Goal: Task Accomplishment & Management: Use online tool/utility

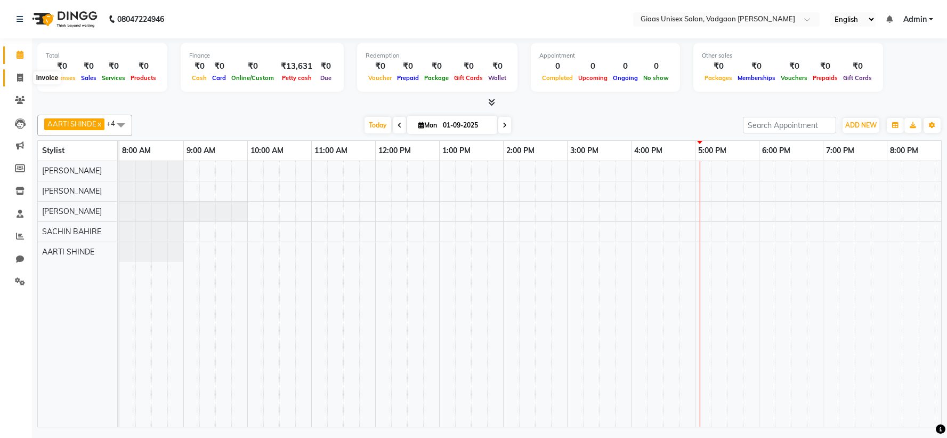
click at [20, 77] on icon at bounding box center [20, 78] width 6 height 8
select select "service"
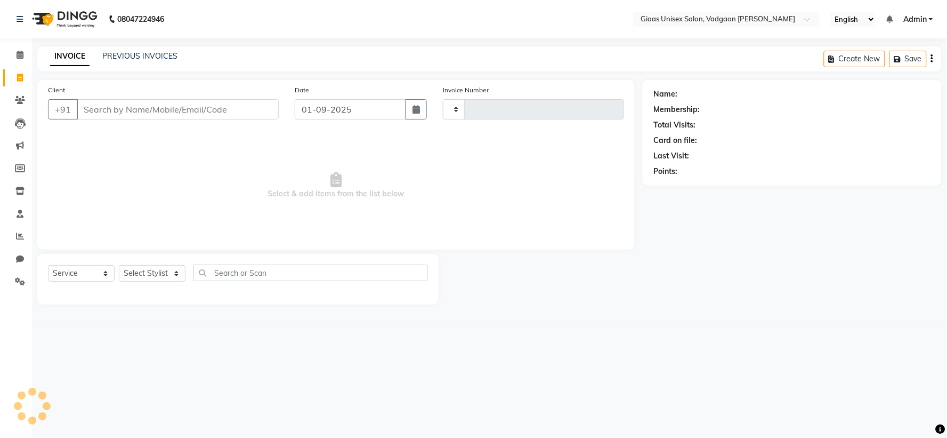
type input "1769"
select select "8007"
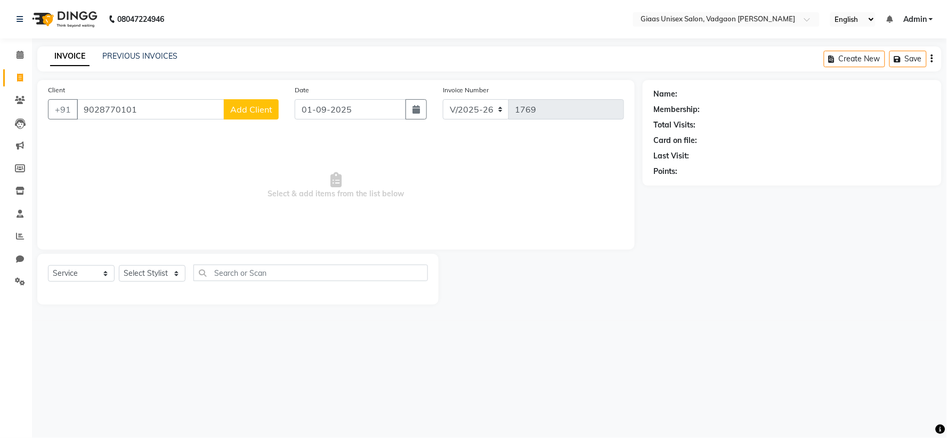
type input "9028770101"
click at [240, 113] on span "Add Client" at bounding box center [251, 109] width 42 height 11
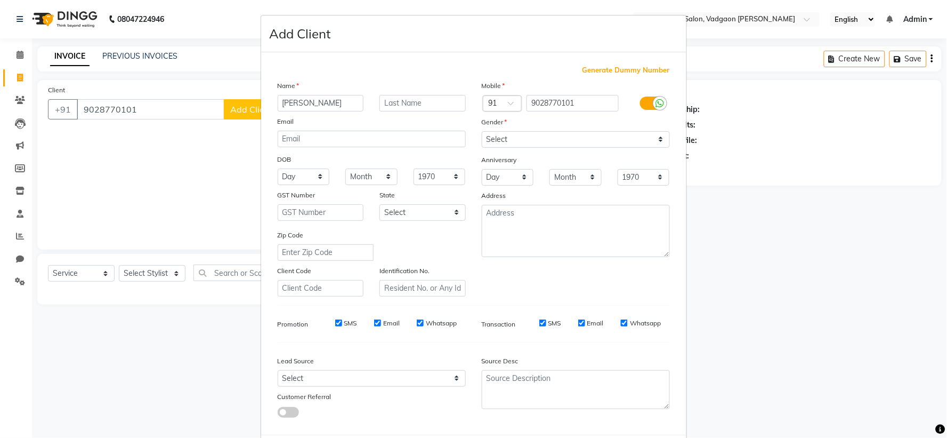
type input "[PERSON_NAME]"
drag, startPoint x: 523, startPoint y: 136, endPoint x: 526, endPoint y: 146, distance: 9.3
click at [523, 136] on select "Select [DEMOGRAPHIC_DATA] [DEMOGRAPHIC_DATA] Other Prefer Not To Say" at bounding box center [576, 139] width 188 height 17
select select "[DEMOGRAPHIC_DATA]"
click at [482, 131] on select "Select [DEMOGRAPHIC_DATA] [DEMOGRAPHIC_DATA] Other Prefer Not To Say" at bounding box center [576, 139] width 188 height 17
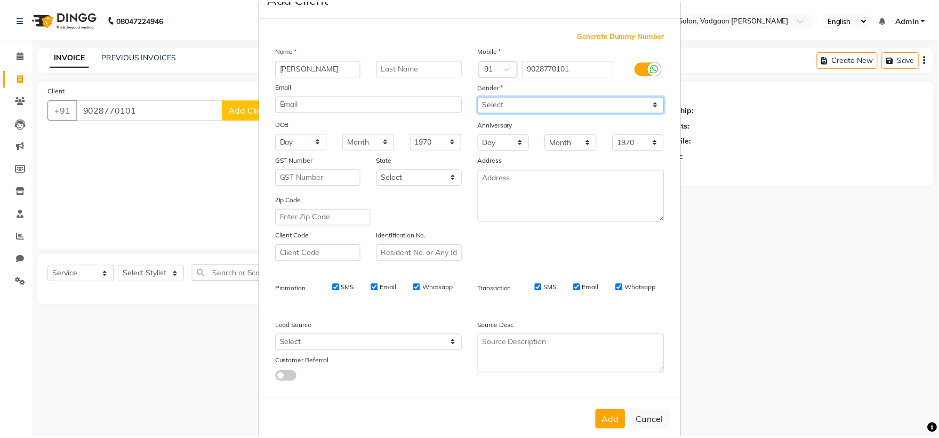
scroll to position [55, 0]
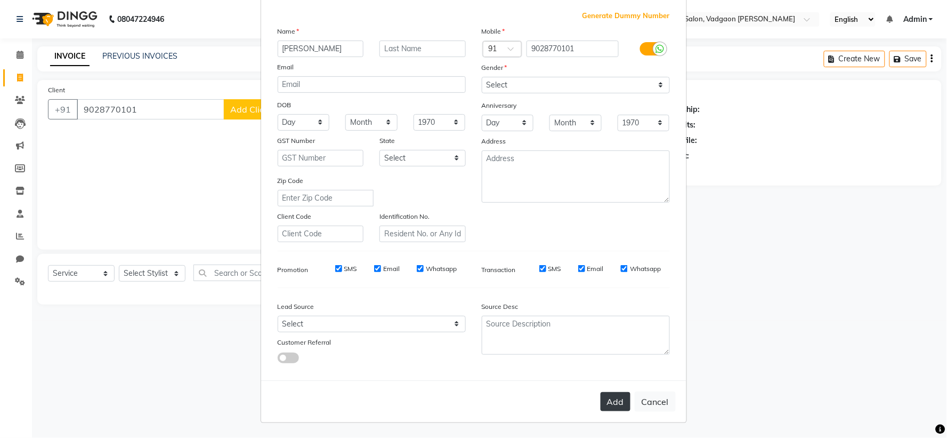
click at [607, 402] on button "Add" at bounding box center [616, 401] width 30 height 19
select select
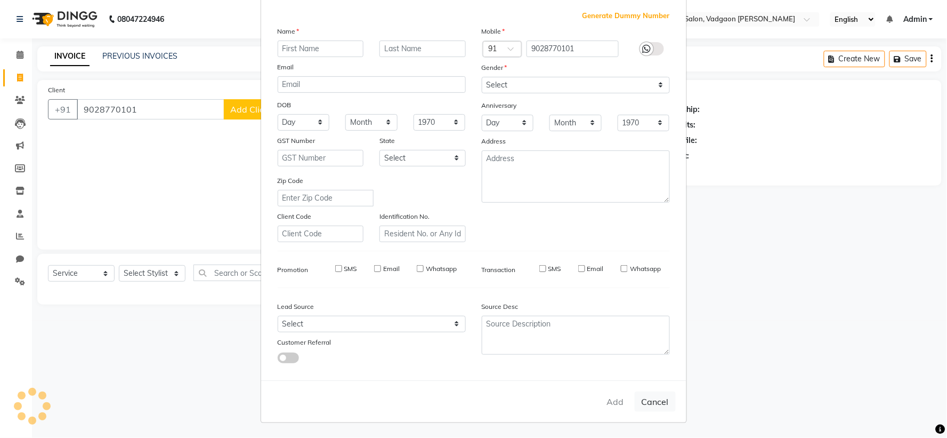
select select
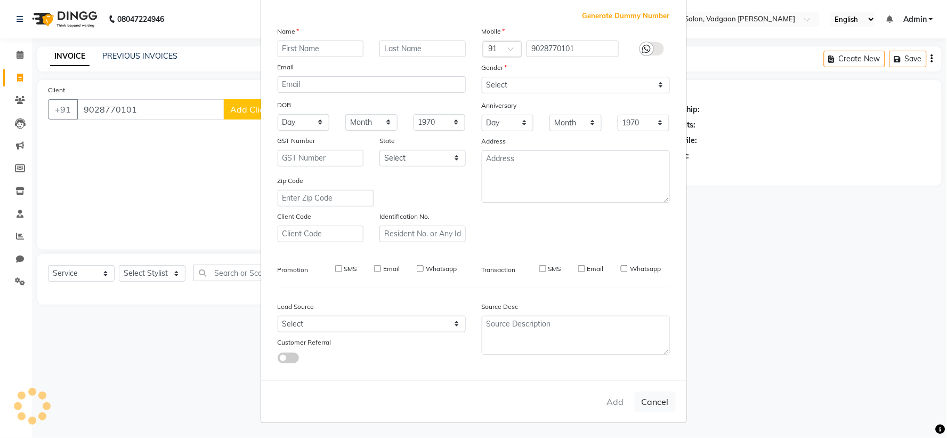
checkbox input "false"
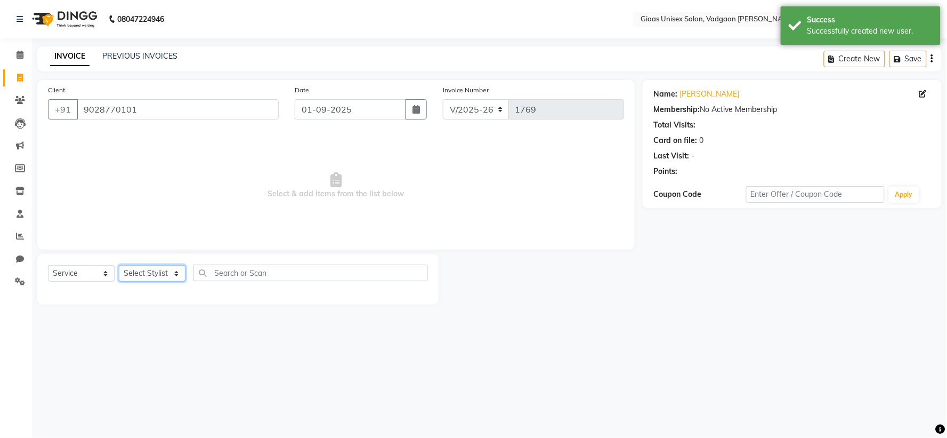
click at [181, 281] on select "Select Stylist [PERSON_NAME] [PERSON_NAME] [PERSON_NAME] [PERSON_NAME] [PERSON_…" at bounding box center [152, 273] width 67 height 17
select select "80867"
click at [119, 265] on select "Select Stylist [PERSON_NAME] [PERSON_NAME] [PERSON_NAME] [PERSON_NAME] [PERSON_…" at bounding box center [152, 273] width 67 height 17
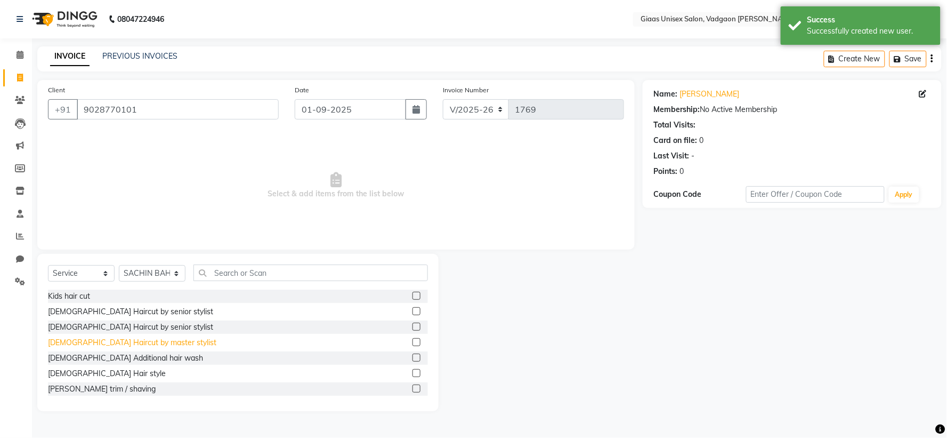
click at [130, 348] on div "[DEMOGRAPHIC_DATA] Haircut by master stylist" at bounding box center [132, 342] width 168 height 11
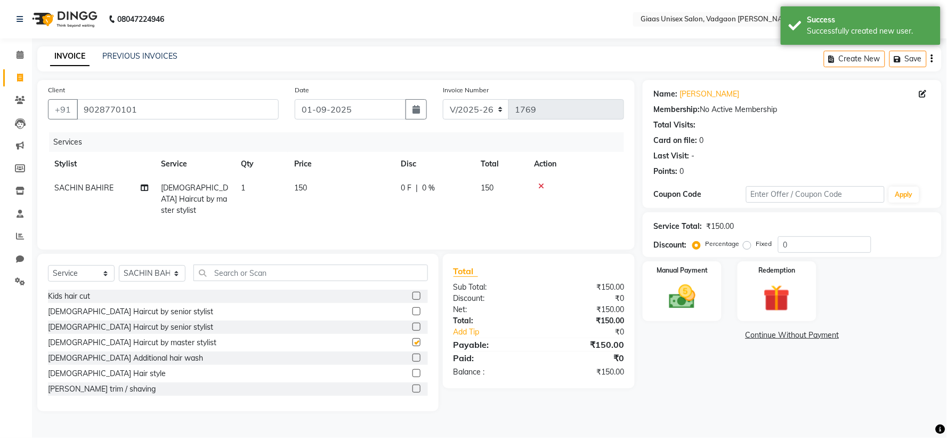
checkbox input "false"
click at [697, 302] on img at bounding box center [682, 297] width 45 height 32
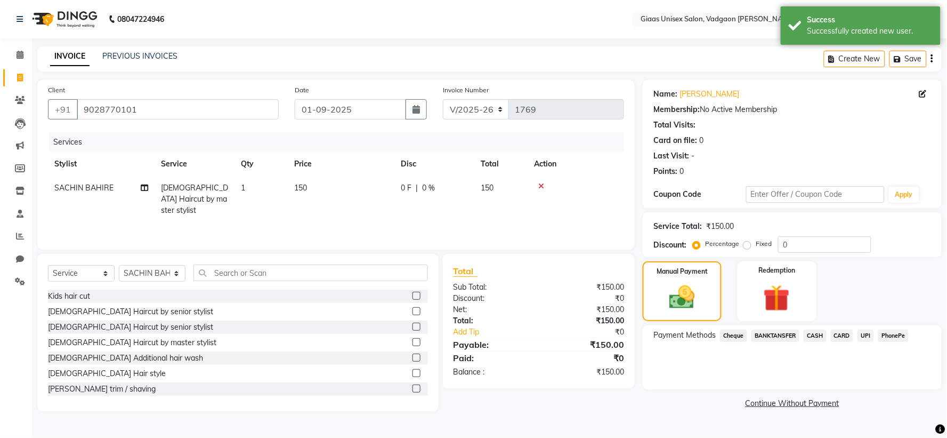
click at [822, 336] on span "CASH" at bounding box center [815, 335] width 23 height 12
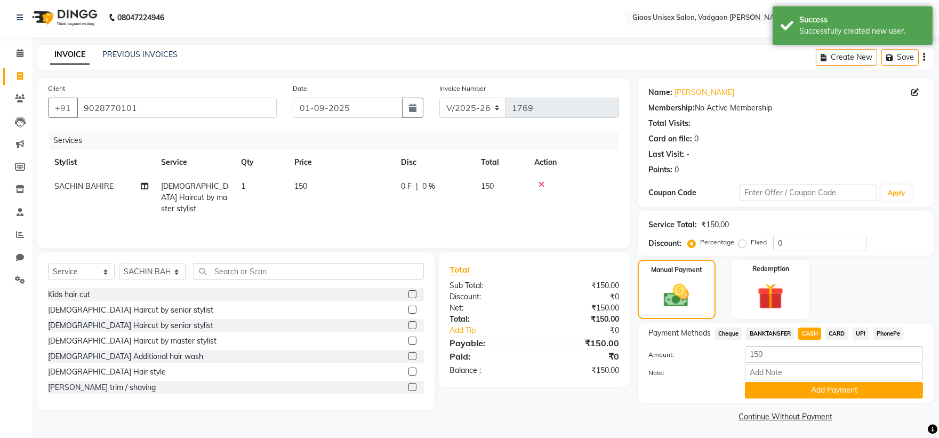
scroll to position [4, 0]
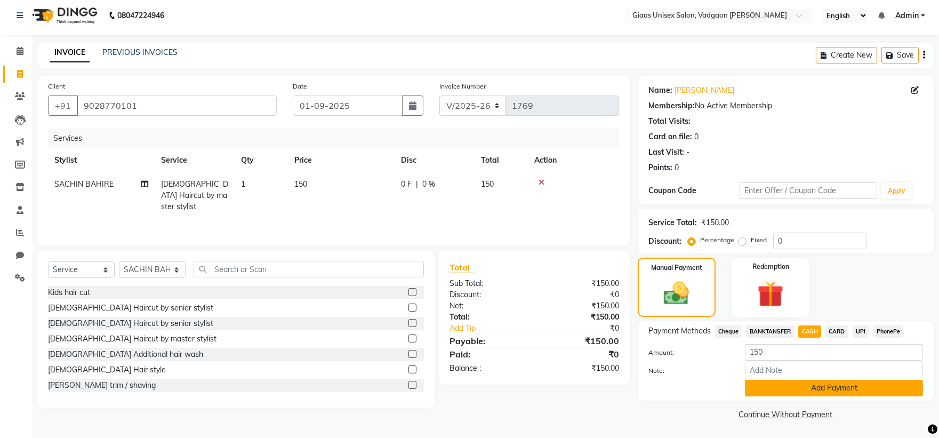
click at [780, 382] on button "Add Payment" at bounding box center [834, 388] width 178 height 17
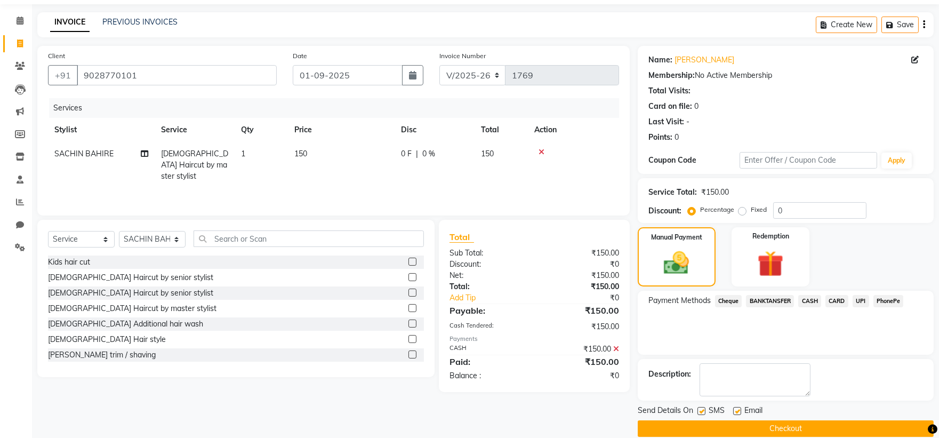
scroll to position [49, 0]
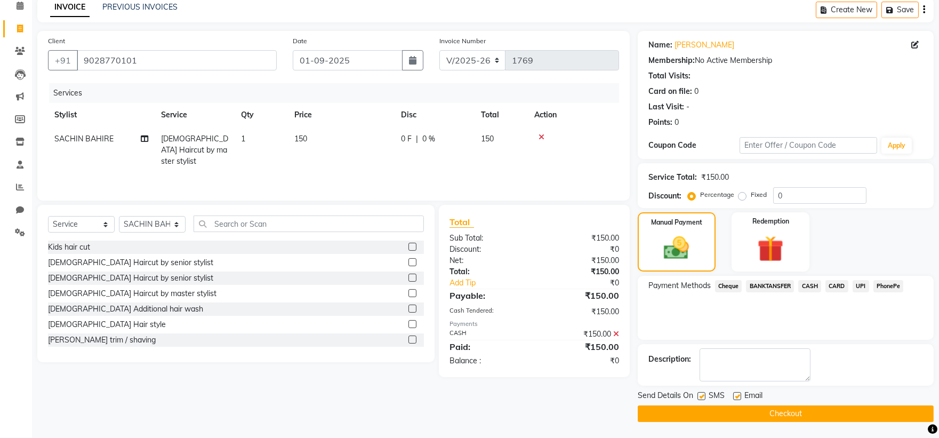
click at [701, 396] on label at bounding box center [701, 396] width 8 height 8
click at [701, 396] on input "checkbox" at bounding box center [700, 396] width 7 height 7
checkbox input "false"
click at [716, 414] on button "Checkout" at bounding box center [786, 413] width 296 height 17
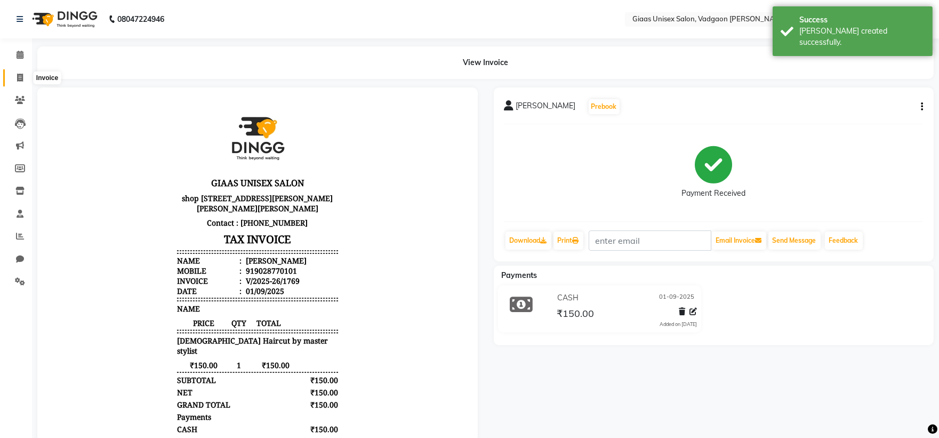
click at [22, 76] on icon at bounding box center [20, 78] width 6 height 8
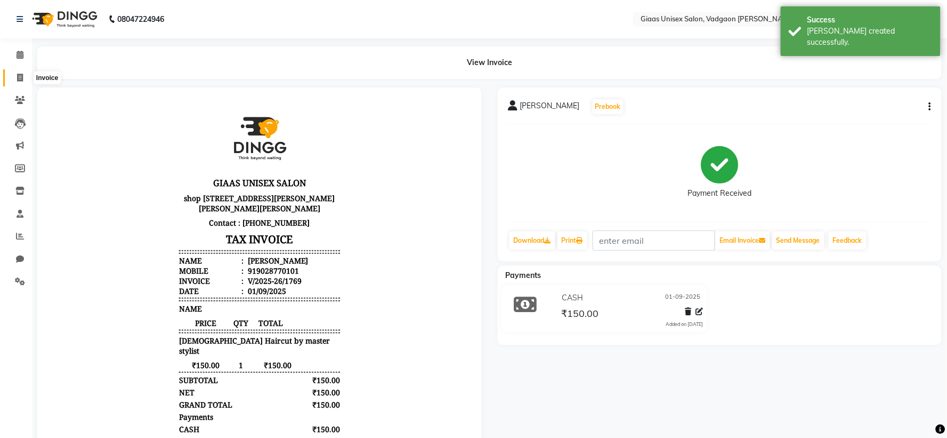
select select "service"
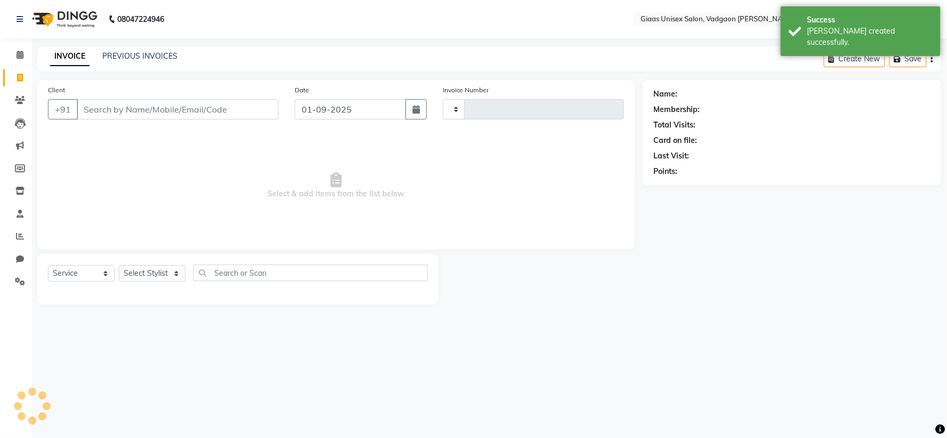
type input "1770"
select select "8007"
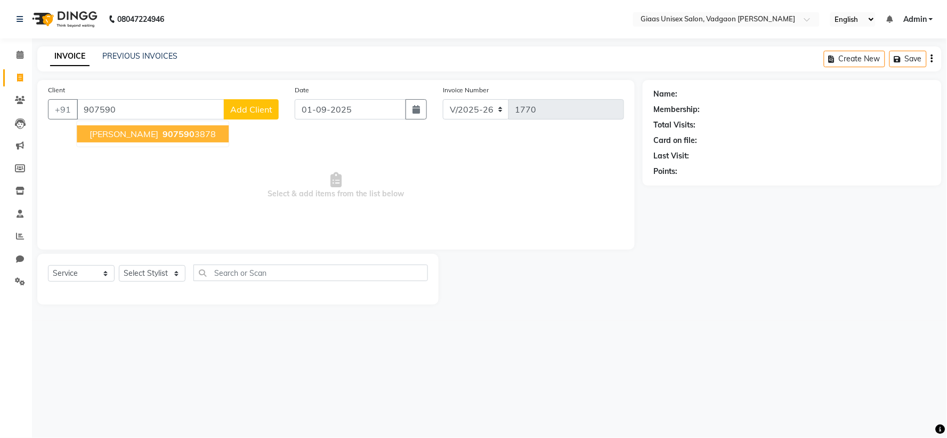
click at [145, 140] on button "[PERSON_NAME] 907590 3878" at bounding box center [153, 133] width 152 height 17
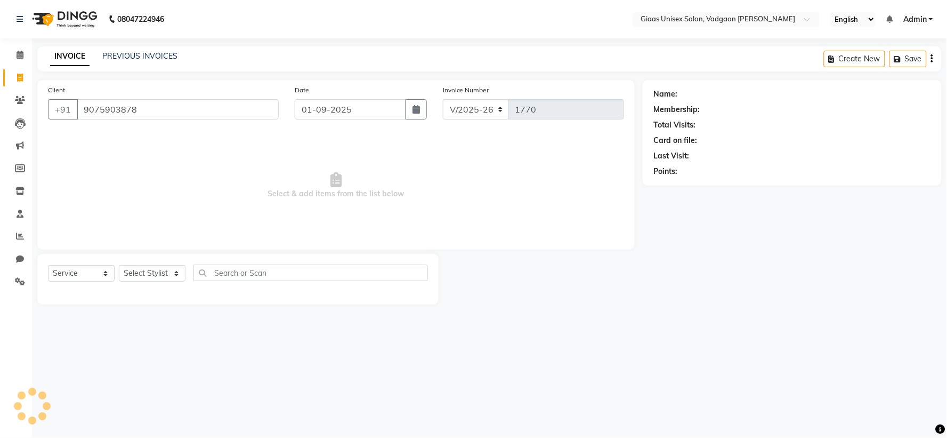
type input "9075903878"
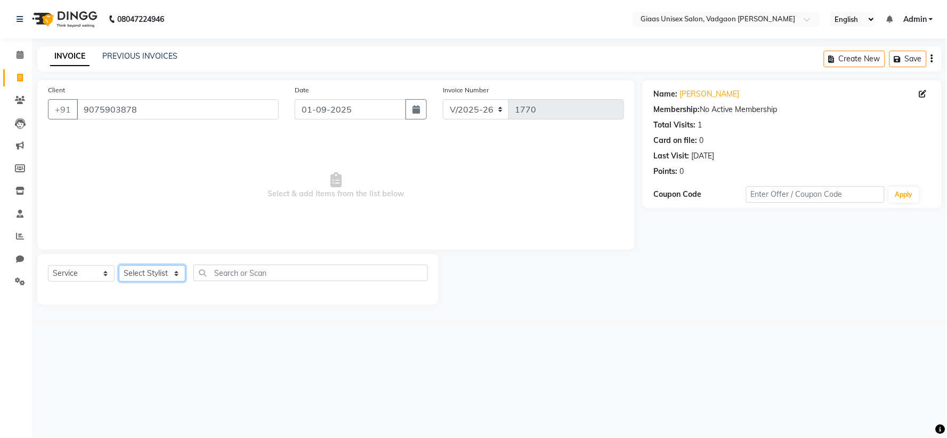
click at [165, 274] on select "Select Stylist [PERSON_NAME] [PERSON_NAME] [PERSON_NAME] [PERSON_NAME] [PERSON_…" at bounding box center [152, 273] width 67 height 17
select select "80867"
click at [119, 265] on select "Select Stylist [PERSON_NAME] [PERSON_NAME] [PERSON_NAME] [PERSON_NAME] [PERSON_…" at bounding box center [152, 273] width 67 height 17
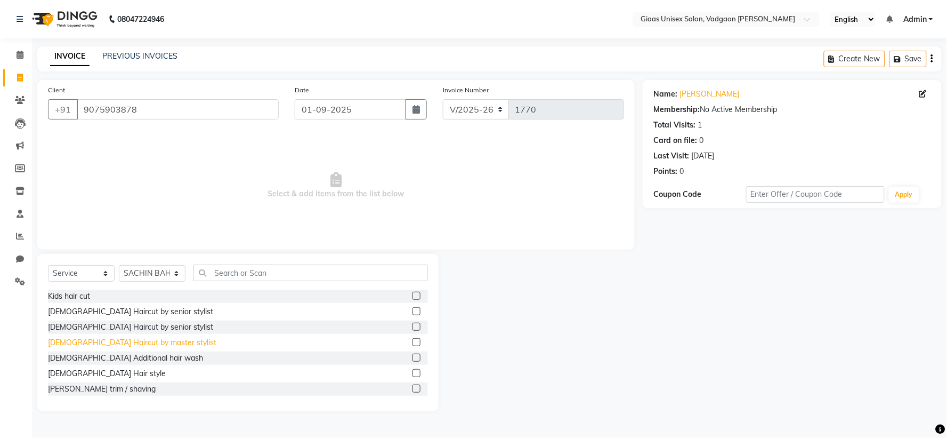
click at [116, 344] on div "[DEMOGRAPHIC_DATA] Haircut by master stylist" at bounding box center [132, 342] width 168 height 11
checkbox input "false"
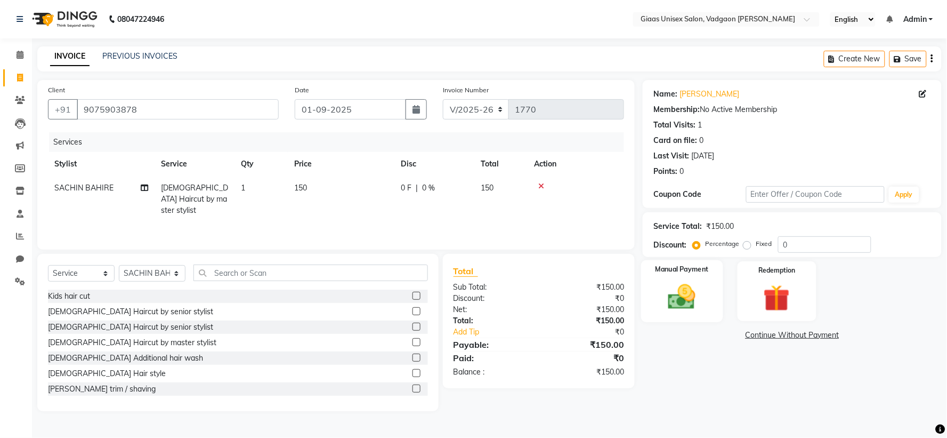
click at [677, 301] on img at bounding box center [682, 297] width 45 height 32
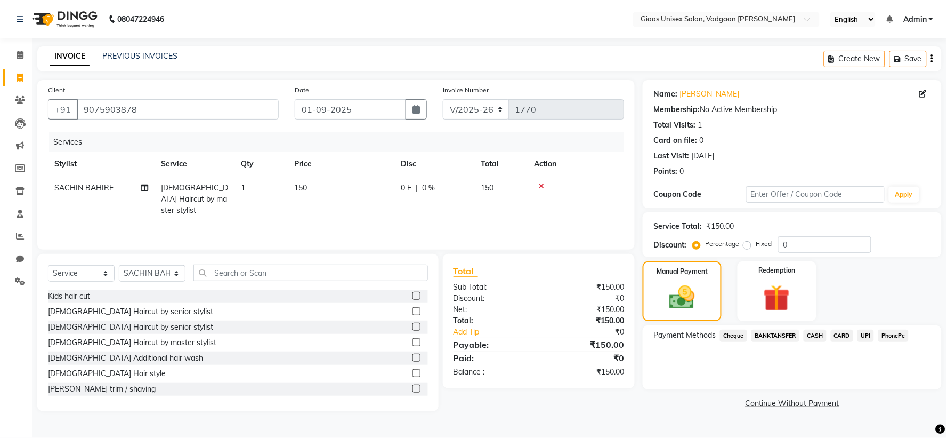
click at [889, 334] on span "PhonePe" at bounding box center [893, 335] width 30 height 12
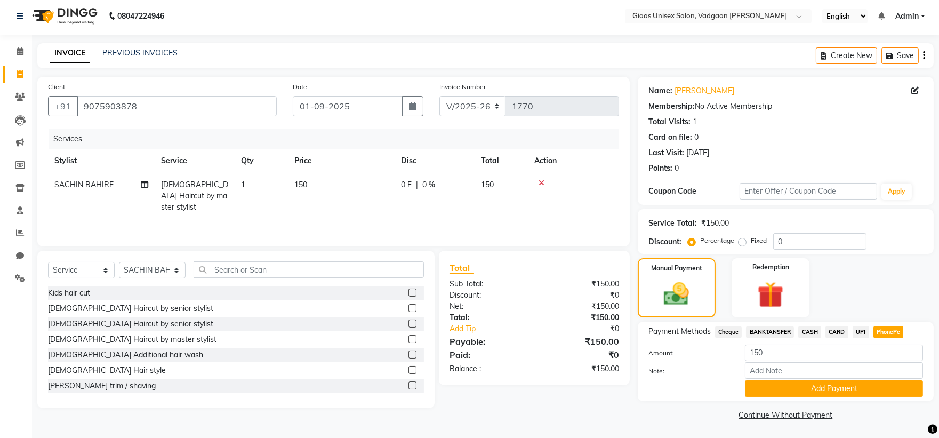
scroll to position [4, 0]
click at [843, 382] on button "Add Payment" at bounding box center [834, 388] width 178 height 17
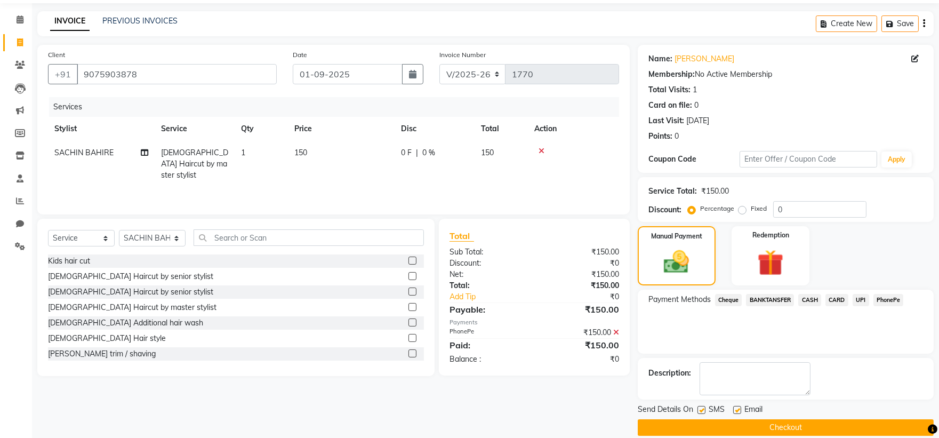
scroll to position [49, 0]
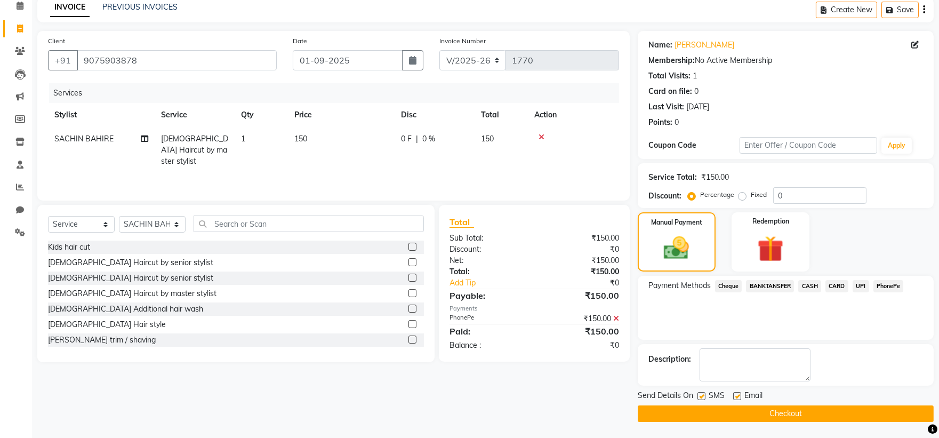
click at [701, 408] on button "Checkout" at bounding box center [786, 413] width 296 height 17
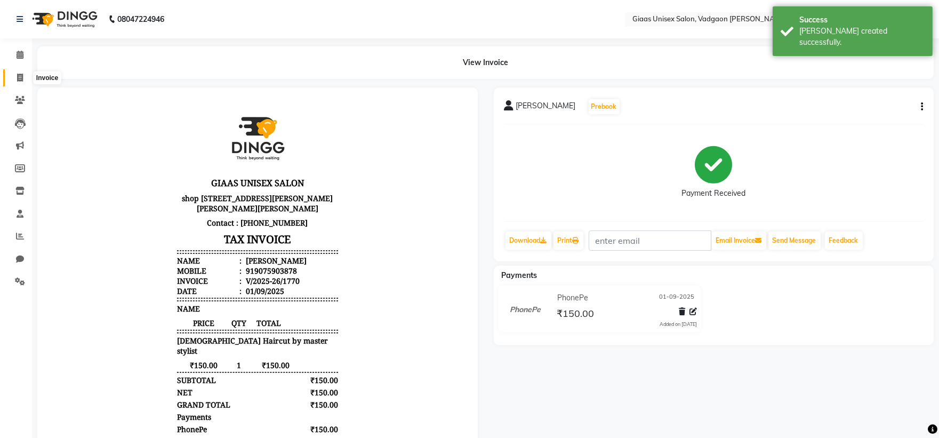
click at [20, 77] on icon at bounding box center [20, 78] width 6 height 8
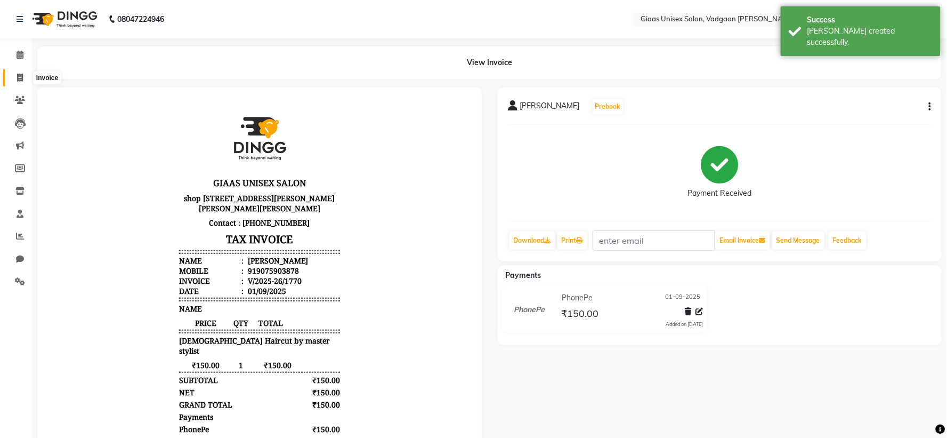
select select "service"
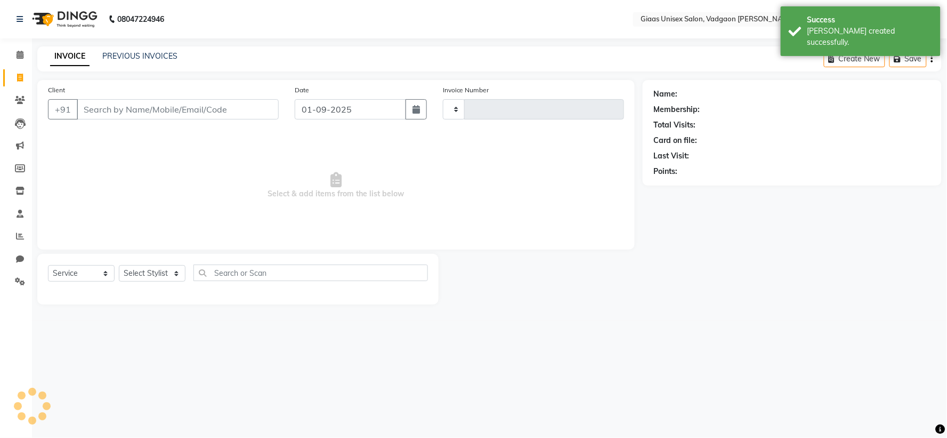
type input "1771"
select select "8007"
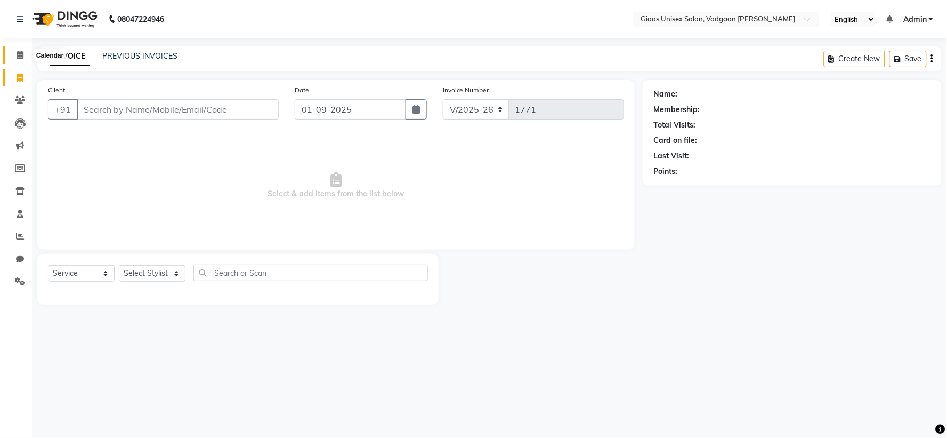
click at [20, 54] on icon at bounding box center [20, 55] width 7 height 8
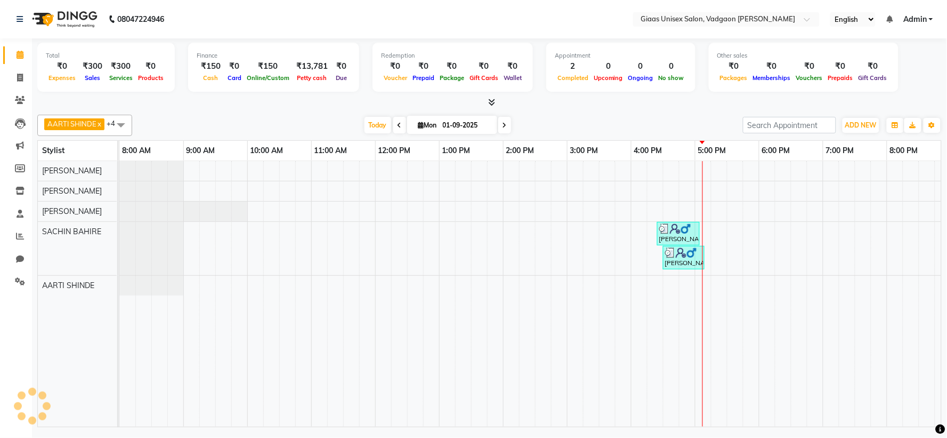
click at [491, 102] on icon at bounding box center [491, 102] width 7 height 8
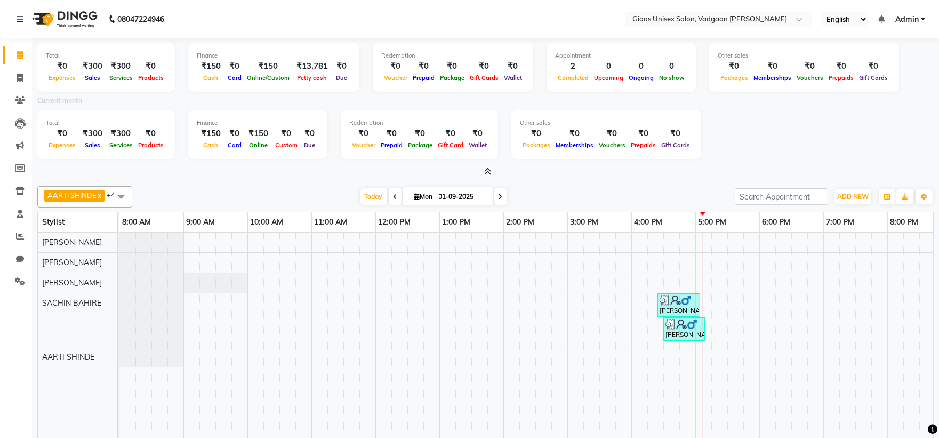
click at [486, 168] on icon at bounding box center [487, 171] width 7 height 8
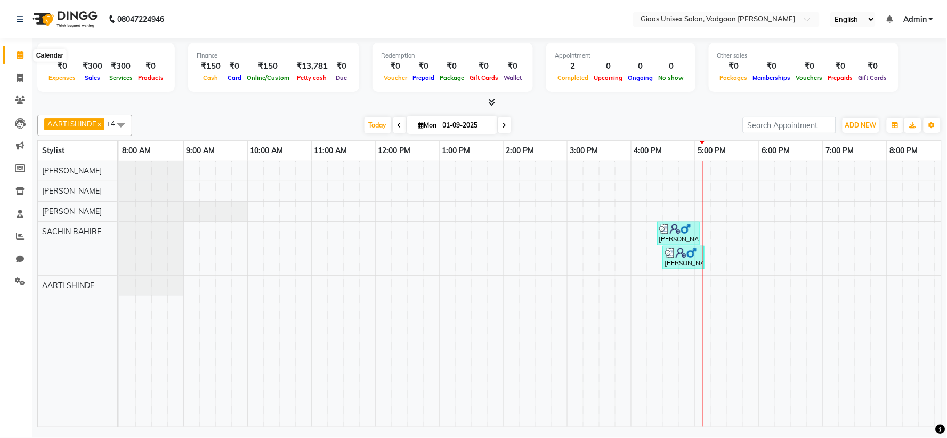
click at [14, 55] on span at bounding box center [20, 55] width 19 height 12
click at [18, 72] on span at bounding box center [20, 78] width 19 height 12
select select "service"
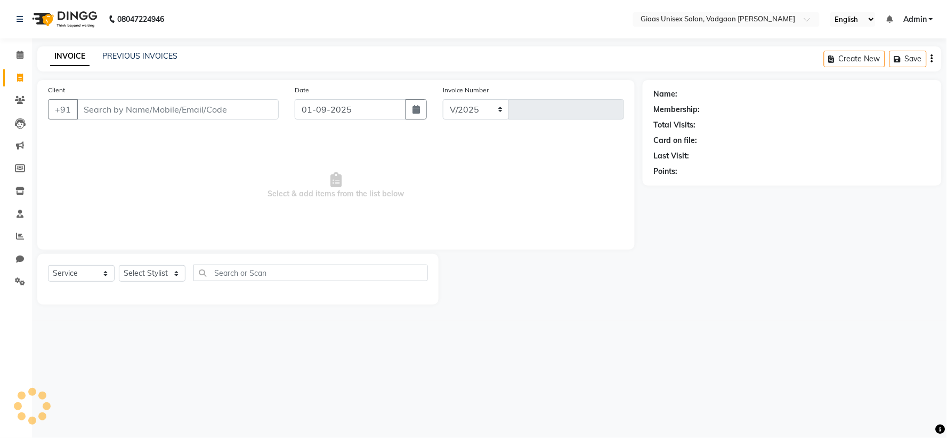
select select "8007"
type input "1771"
click at [22, 59] on icon at bounding box center [20, 55] width 7 height 8
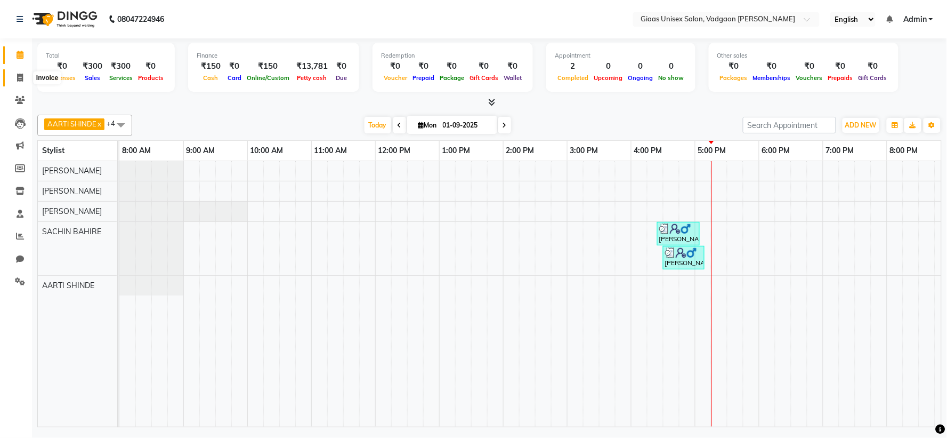
click at [22, 78] on icon at bounding box center [20, 78] width 6 height 8
select select "service"
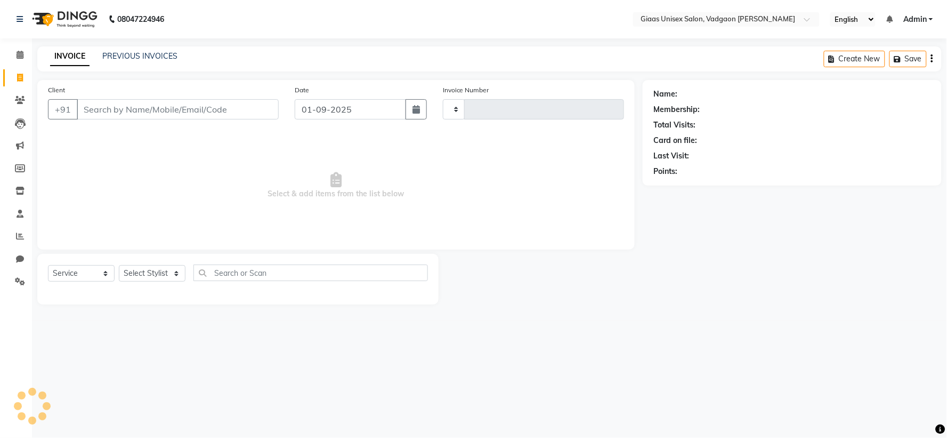
type input "1771"
select select "8007"
type input "8665963760"
click at [241, 104] on span "Add Client" at bounding box center [251, 109] width 42 height 11
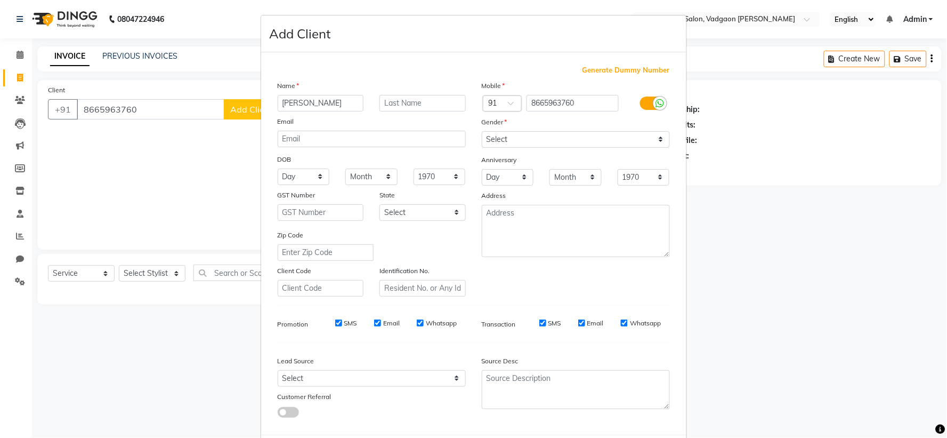
type input "[PERSON_NAME]"
click at [502, 131] on div "Mobile Country Code × 91 8665963760 Gender Select [DEMOGRAPHIC_DATA] [DEMOGRAPH…" at bounding box center [576, 188] width 204 height 216
click at [504, 143] on select "Select [DEMOGRAPHIC_DATA] [DEMOGRAPHIC_DATA] Other Prefer Not To Say" at bounding box center [576, 139] width 188 height 17
select select "[DEMOGRAPHIC_DATA]"
click at [482, 131] on select "Select [DEMOGRAPHIC_DATA] [DEMOGRAPHIC_DATA] Other Prefer Not To Say" at bounding box center [576, 139] width 188 height 17
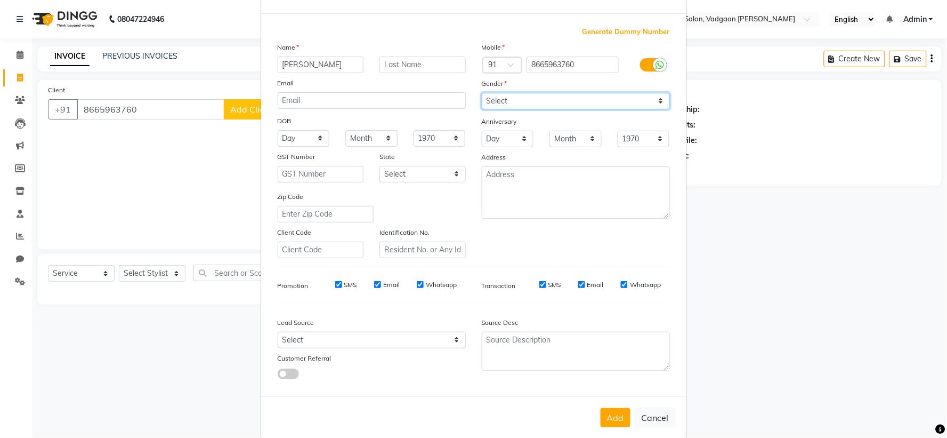
scroll to position [55, 0]
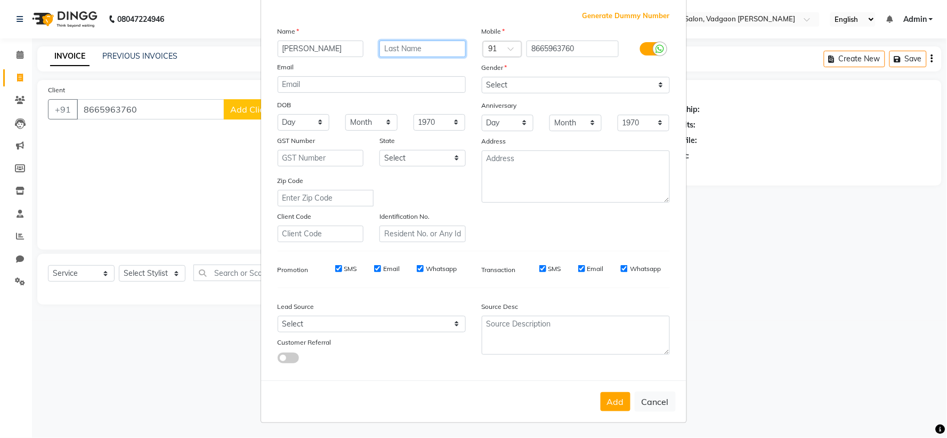
click at [423, 48] on input "text" at bounding box center [423, 49] width 86 height 17
click at [540, 89] on select "Select [DEMOGRAPHIC_DATA] [DEMOGRAPHIC_DATA] Other Prefer Not To Say" at bounding box center [576, 85] width 188 height 17
drag, startPoint x: 616, startPoint y: 401, endPoint x: 591, endPoint y: 390, distance: 27.4
click at [616, 401] on button "Add" at bounding box center [616, 401] width 30 height 19
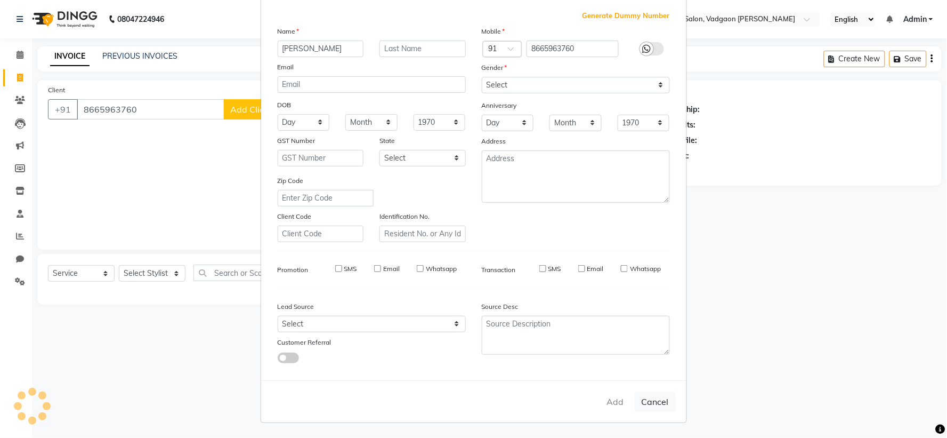
select select
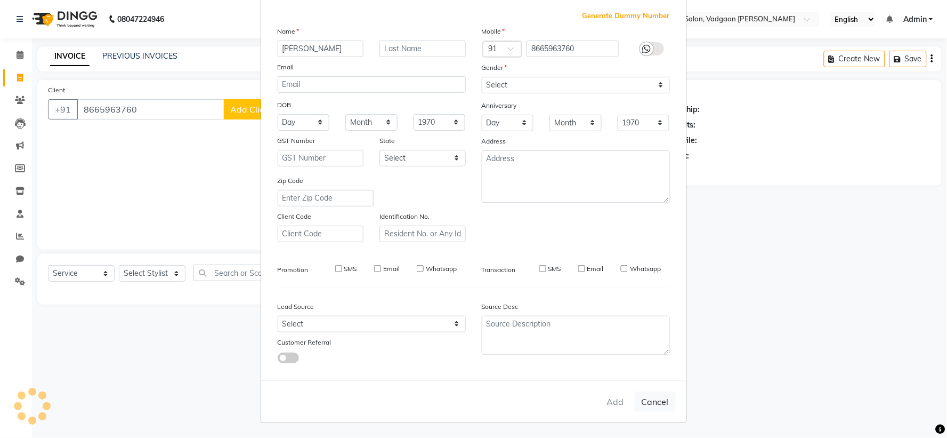
select select
checkbox input "false"
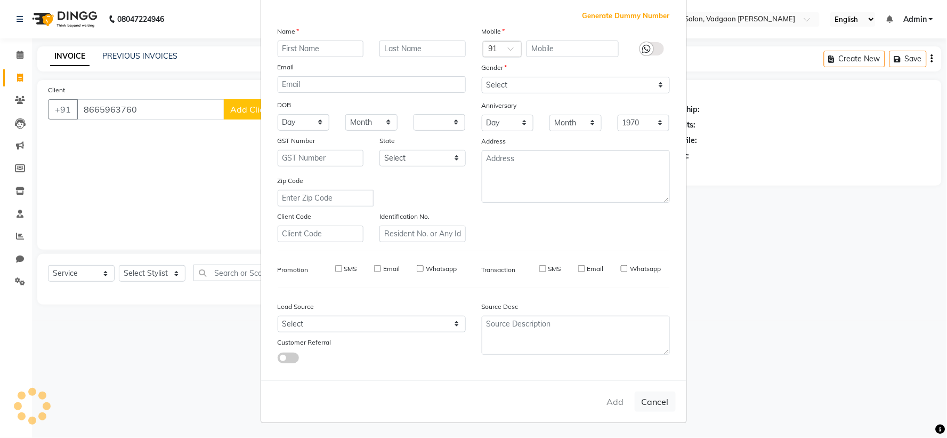
checkbox input "false"
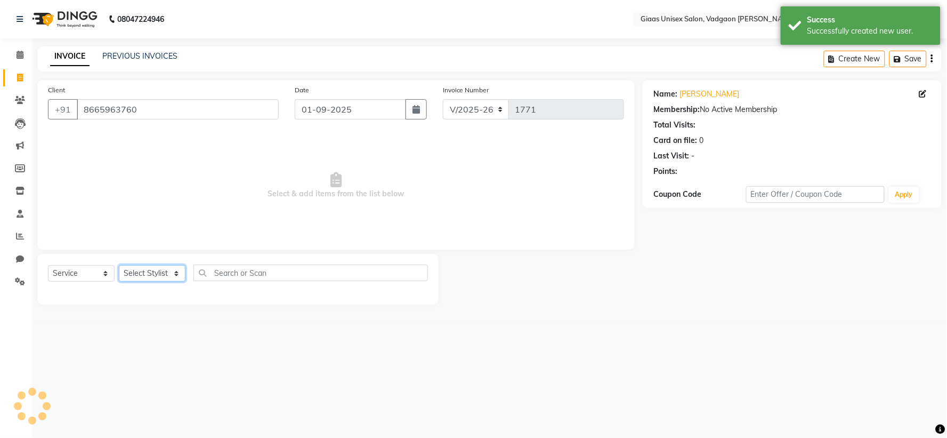
click at [166, 278] on select "Select Stylist [PERSON_NAME] [PERSON_NAME] [PERSON_NAME] [PERSON_NAME] [PERSON_…" at bounding box center [152, 273] width 67 height 17
select select "72894"
click at [119, 265] on select "Select Stylist [PERSON_NAME] [PERSON_NAME] [PERSON_NAME] [PERSON_NAME] [PERSON_…" at bounding box center [152, 273] width 67 height 17
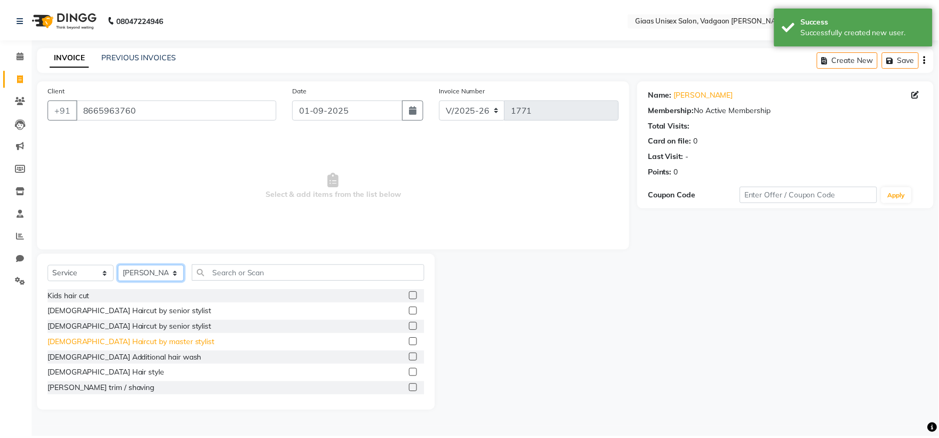
scroll to position [118, 0]
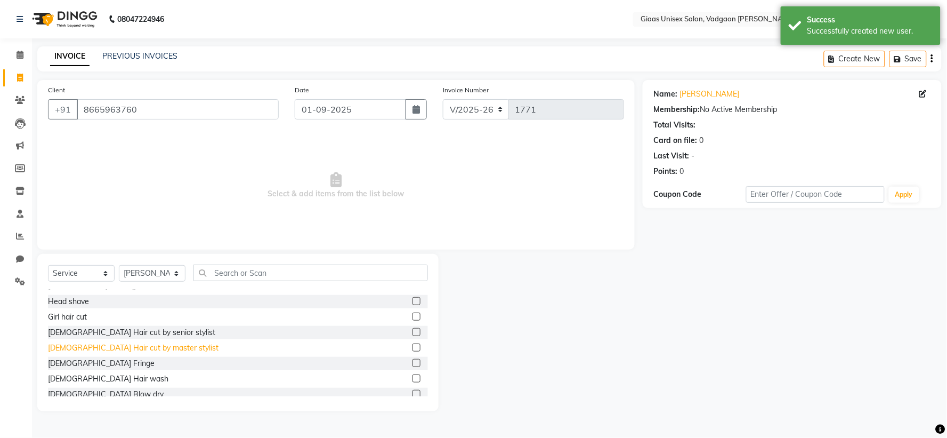
click at [116, 344] on div "[DEMOGRAPHIC_DATA] Hair cut by master stylist" at bounding box center [133, 347] width 171 height 11
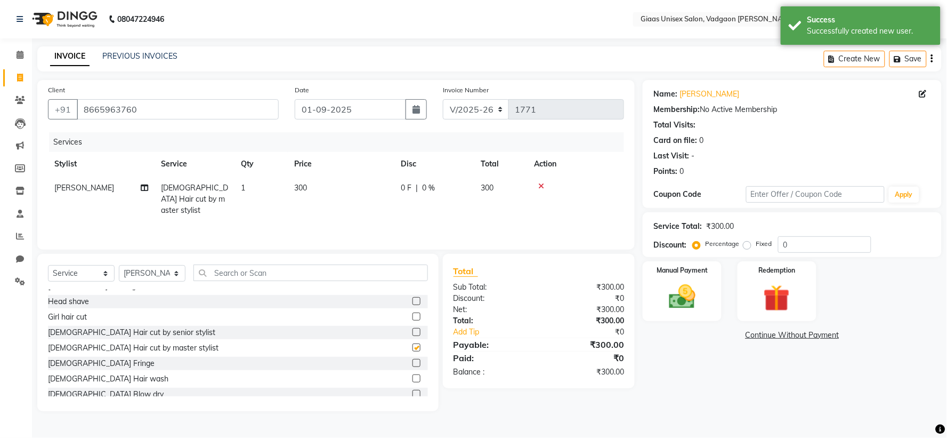
checkbox input "false"
click at [662, 294] on img at bounding box center [682, 297] width 45 height 32
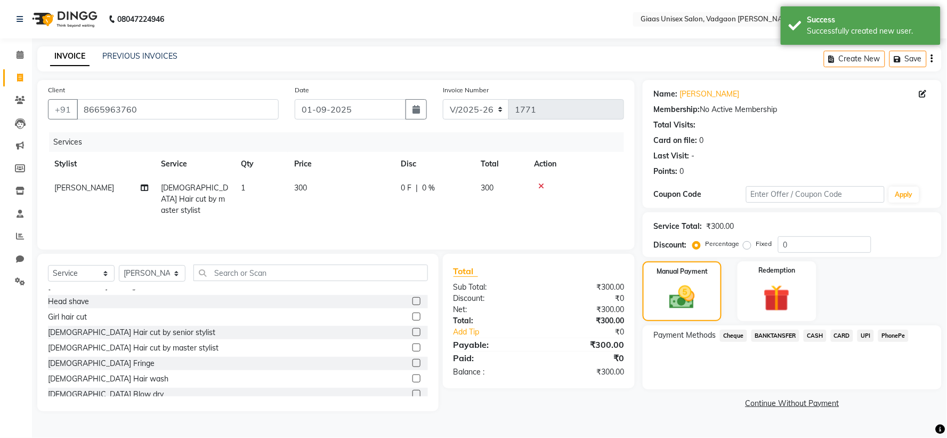
click at [893, 329] on span "PhonePe" at bounding box center [893, 335] width 30 height 12
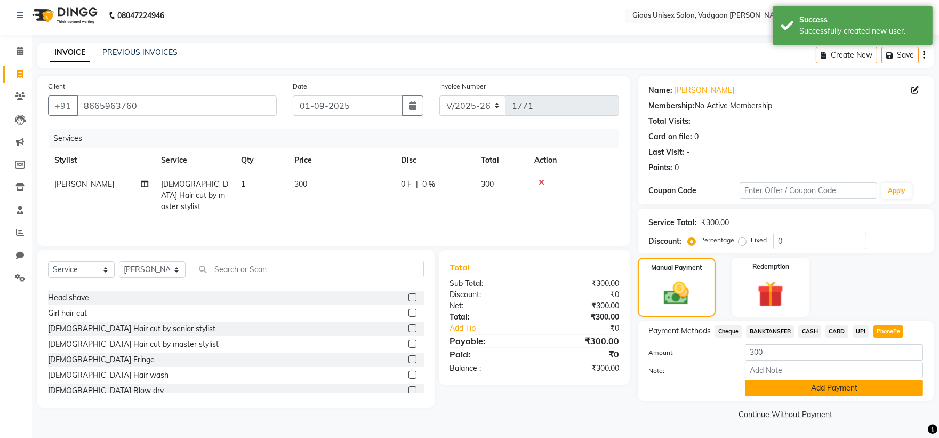
click at [805, 382] on button "Add Payment" at bounding box center [834, 388] width 178 height 17
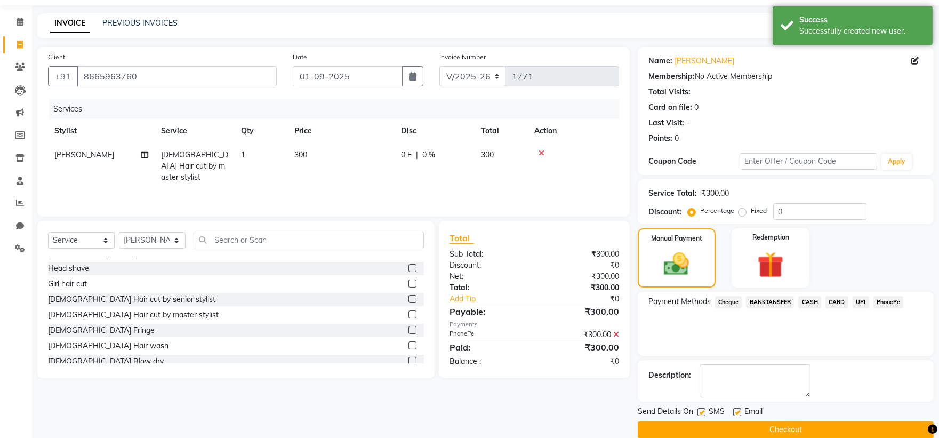
scroll to position [49, 0]
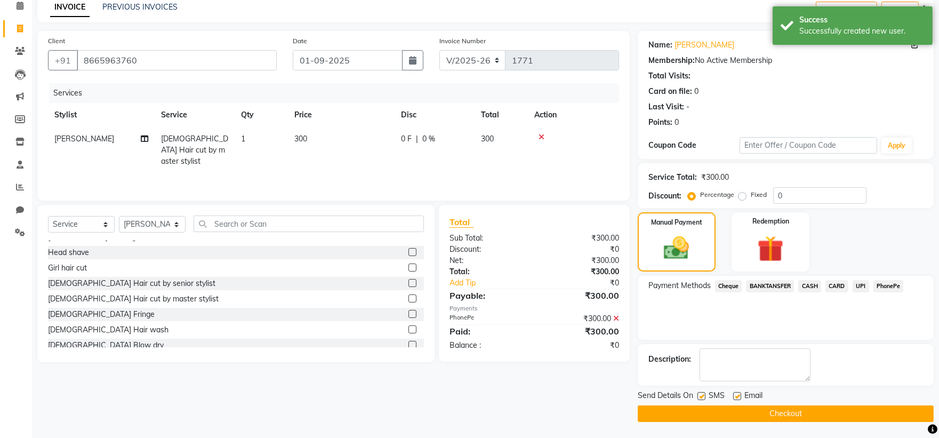
click at [703, 411] on button "Checkout" at bounding box center [786, 413] width 296 height 17
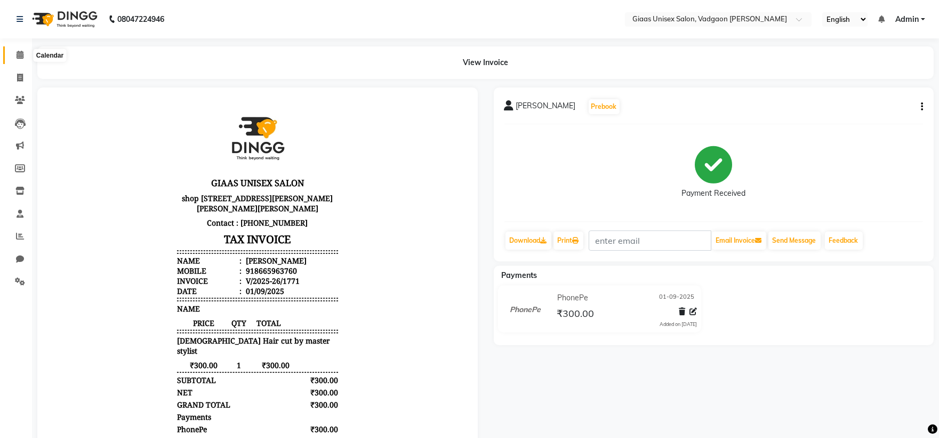
click at [21, 54] on icon at bounding box center [20, 55] width 7 height 8
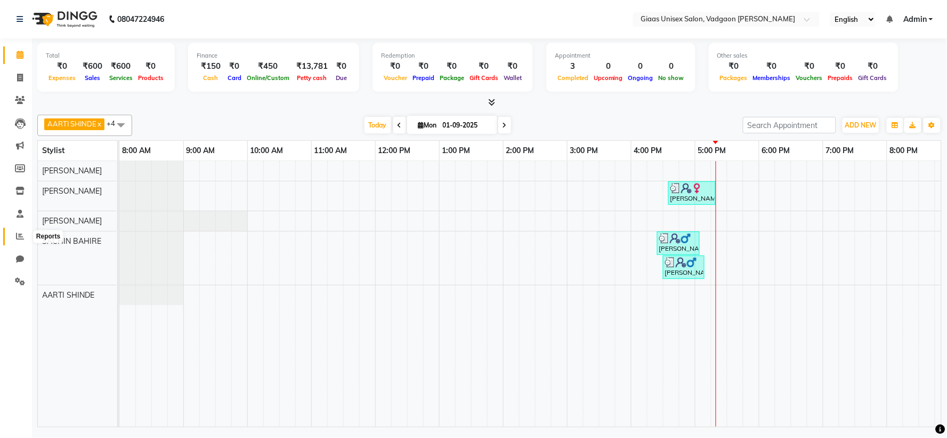
click at [13, 239] on span at bounding box center [20, 236] width 19 height 12
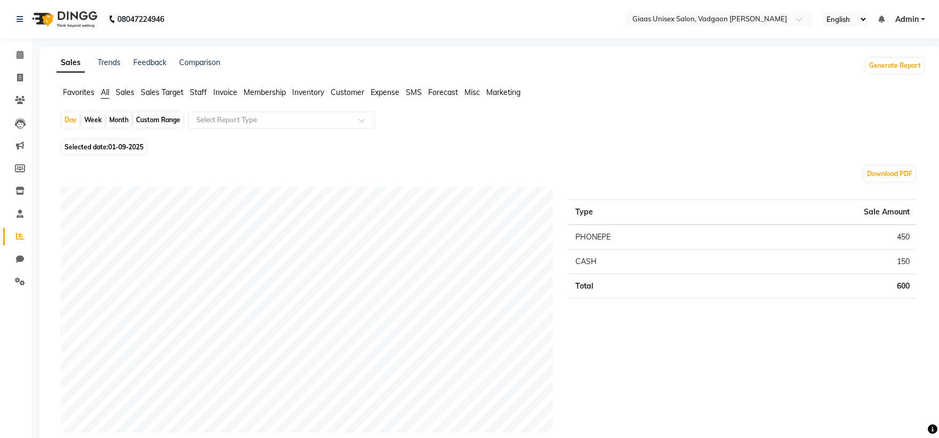
click at [110, 119] on div "Month" at bounding box center [119, 119] width 25 height 15
select select "9"
select select "2025"
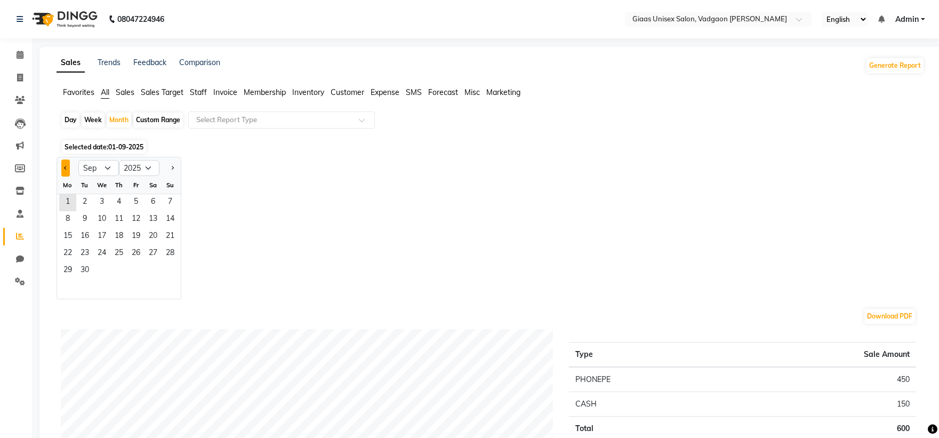
click at [64, 166] on span "Previous month" at bounding box center [66, 167] width 4 height 4
select select "8"
click at [139, 204] on span "1" at bounding box center [135, 202] width 17 height 17
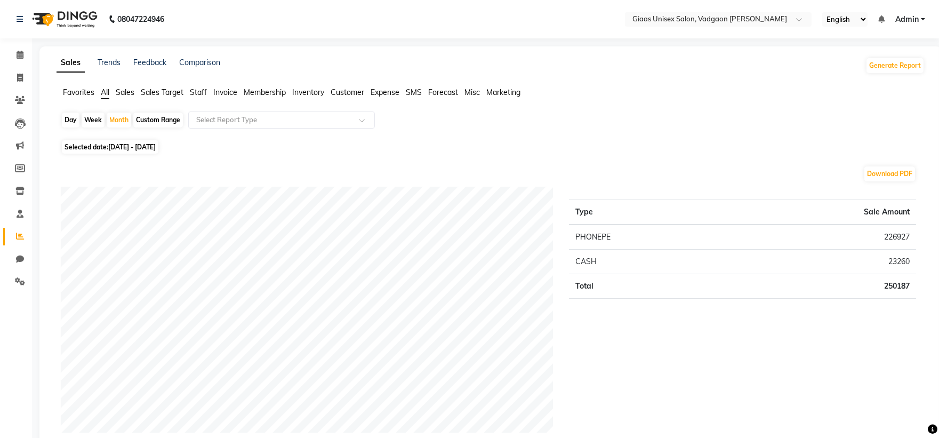
click at [199, 91] on span "Staff" at bounding box center [198, 92] width 17 height 10
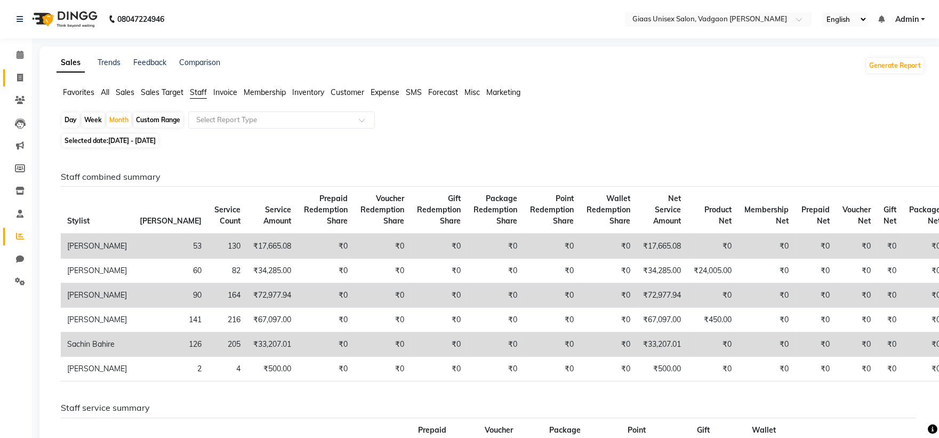
click at [24, 70] on link "Invoice" at bounding box center [16, 78] width 26 height 18
select select "service"
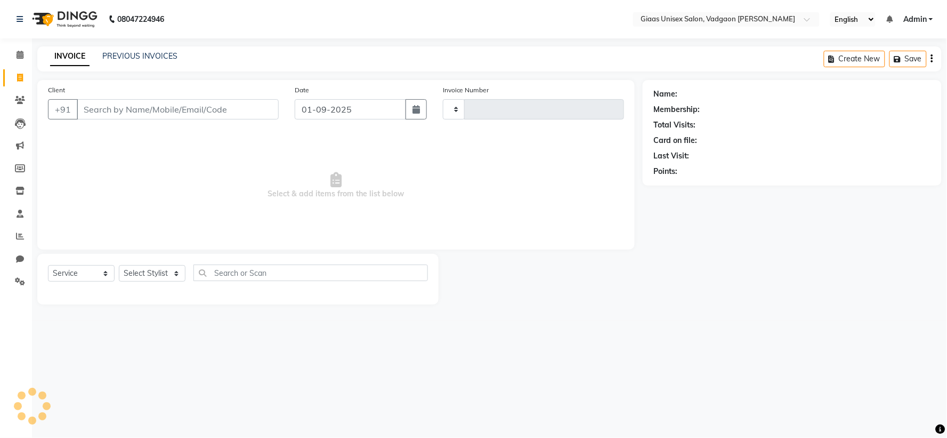
type input "1772"
select select "8007"
type input "9518381291"
click at [241, 114] on span "Add Client" at bounding box center [251, 109] width 42 height 11
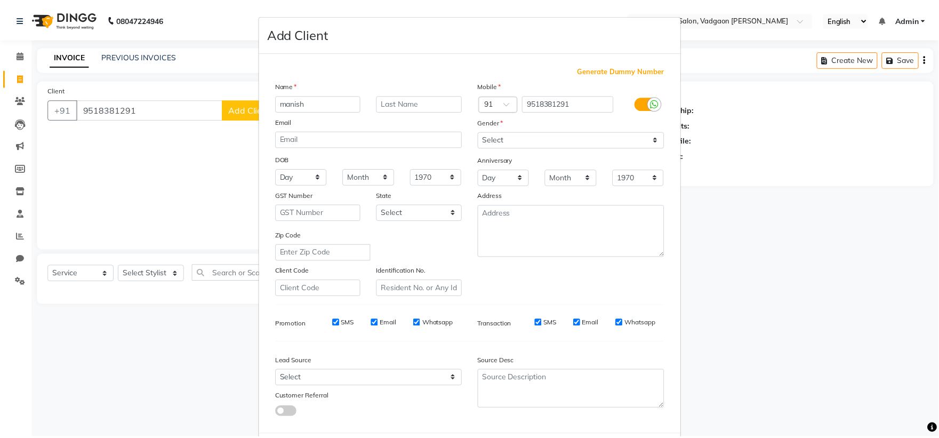
scroll to position [55, 0]
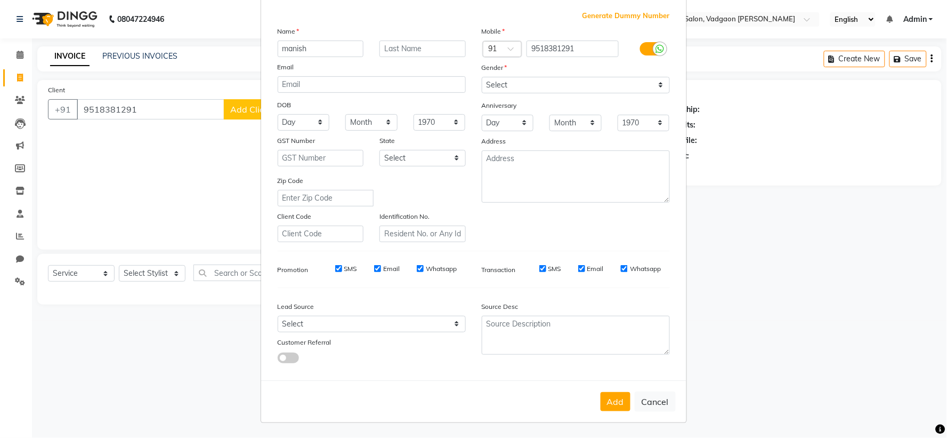
type input "manish"
click at [494, 83] on select "Select [DEMOGRAPHIC_DATA] [DEMOGRAPHIC_DATA] Other Prefer Not To Say" at bounding box center [576, 85] width 188 height 17
select select "[DEMOGRAPHIC_DATA]"
click at [482, 77] on select "Select [DEMOGRAPHIC_DATA] [DEMOGRAPHIC_DATA] Other Prefer Not To Say" at bounding box center [576, 85] width 188 height 17
click at [412, 52] on input "text" at bounding box center [423, 49] width 86 height 17
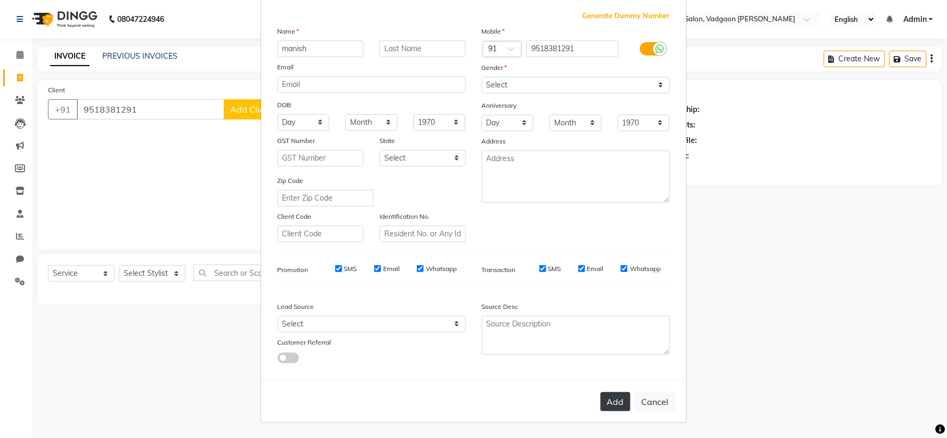
click at [616, 396] on button "Add" at bounding box center [616, 401] width 30 height 19
select select
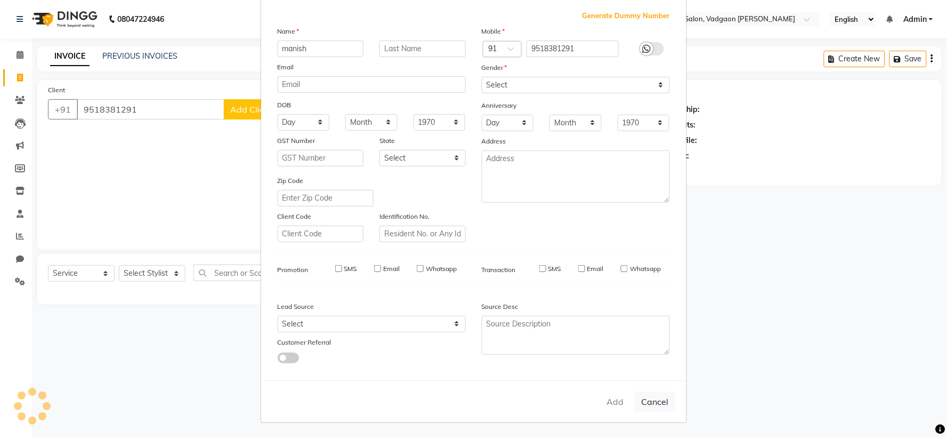
select select
checkbox input "false"
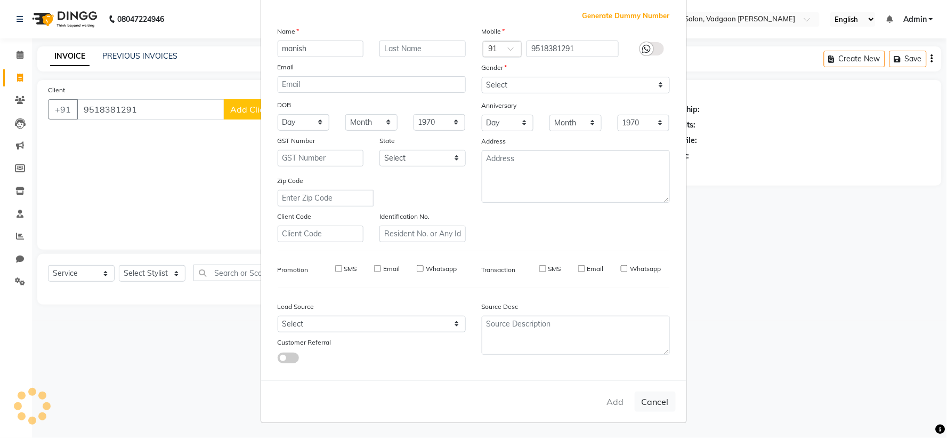
checkbox input "false"
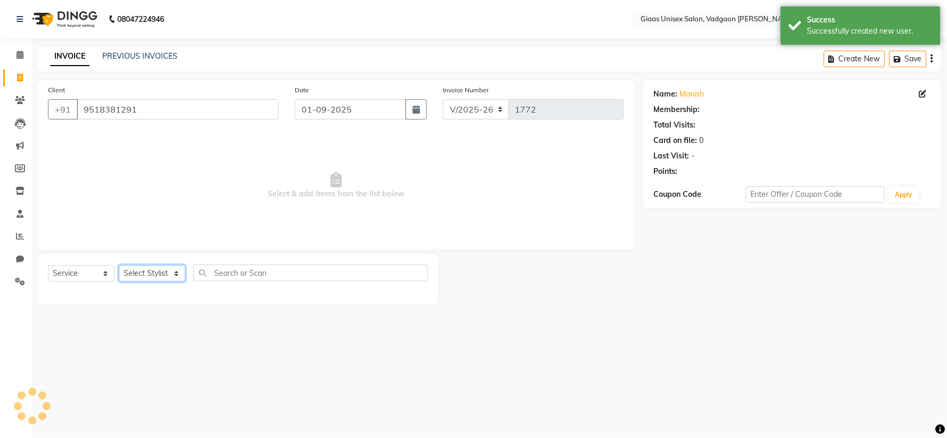
click at [168, 278] on select "Select Stylist [PERSON_NAME] [PERSON_NAME] [PERSON_NAME] [PERSON_NAME] [PERSON_…" at bounding box center [152, 273] width 67 height 17
select select "80867"
click at [119, 265] on select "Select Stylist [PERSON_NAME] [PERSON_NAME] [PERSON_NAME] [PERSON_NAME] [PERSON_…" at bounding box center [152, 273] width 67 height 17
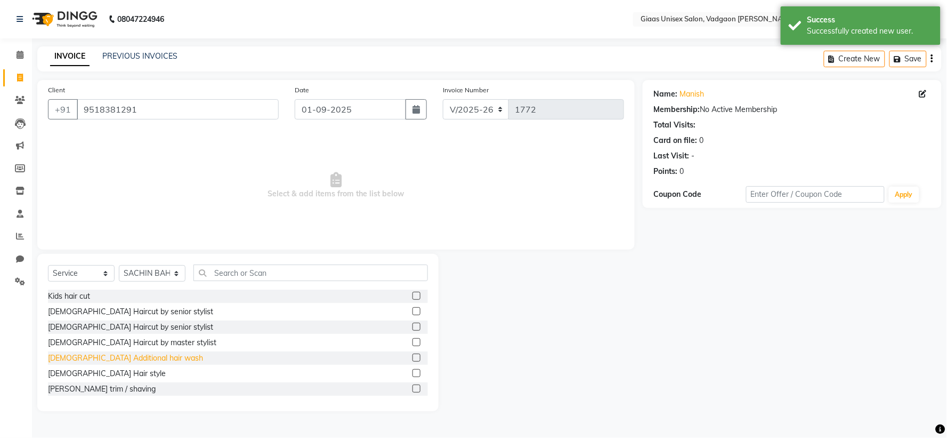
click at [119, 362] on div "[DEMOGRAPHIC_DATA] Additional hair wash" at bounding box center [125, 357] width 155 height 11
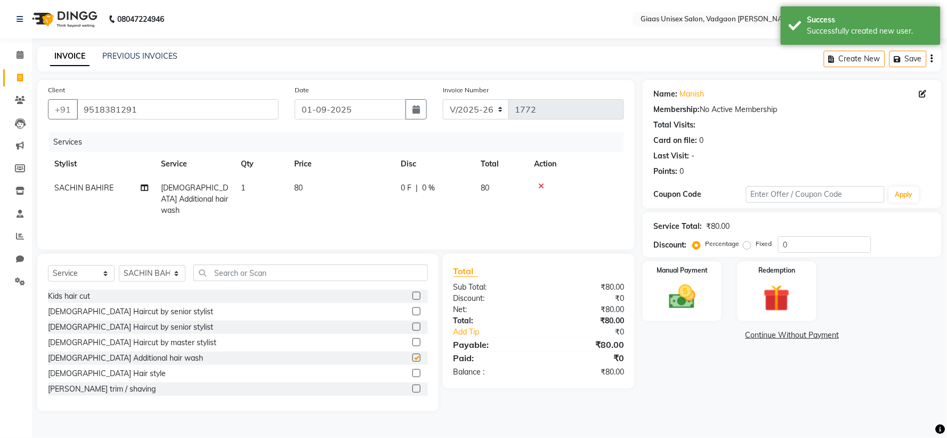
checkbox input "false"
click at [118, 342] on div "[DEMOGRAPHIC_DATA] Haircut by master stylist" at bounding box center [132, 342] width 168 height 11
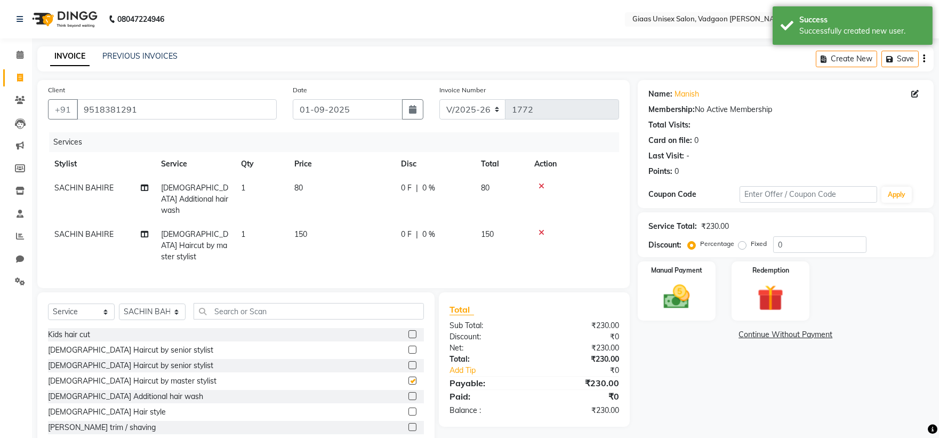
checkbox input "false"
click at [542, 184] on icon at bounding box center [541, 185] width 6 height 7
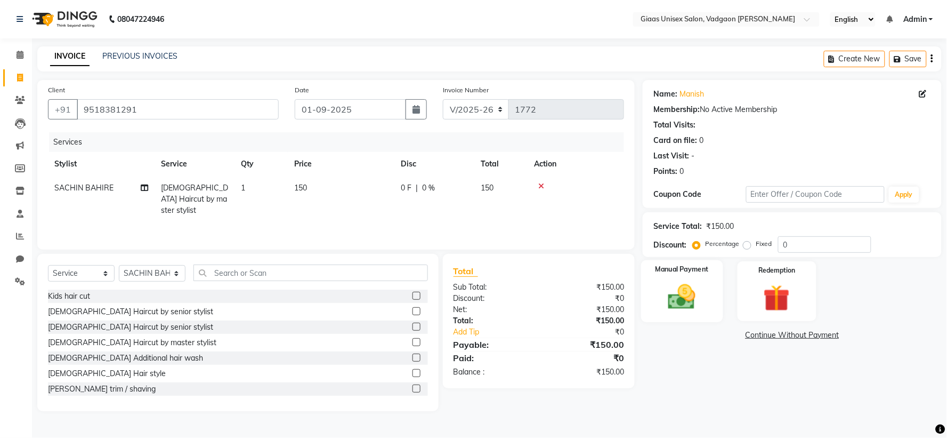
click at [699, 294] on img at bounding box center [682, 297] width 45 height 32
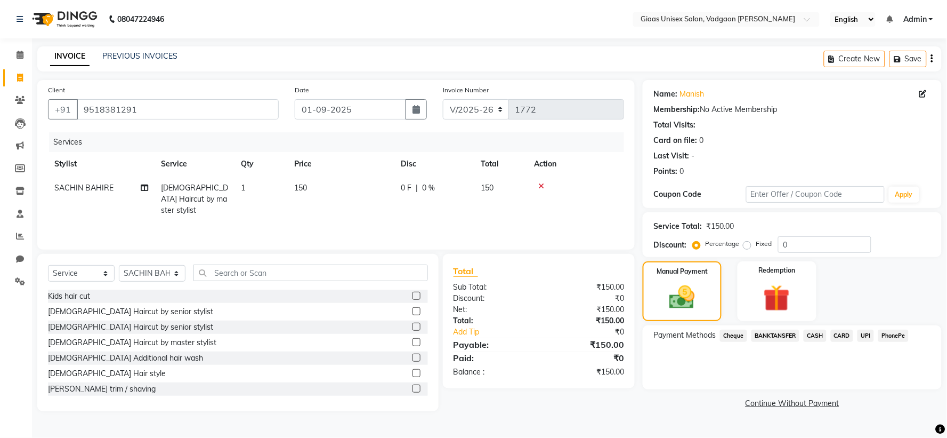
click at [811, 333] on span "CASH" at bounding box center [815, 335] width 23 height 12
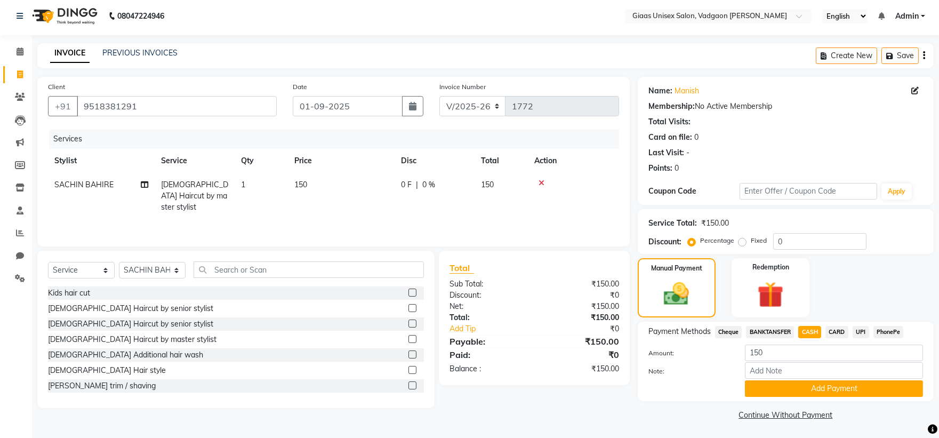
scroll to position [4, 0]
click at [766, 381] on button "Add Payment" at bounding box center [834, 388] width 178 height 17
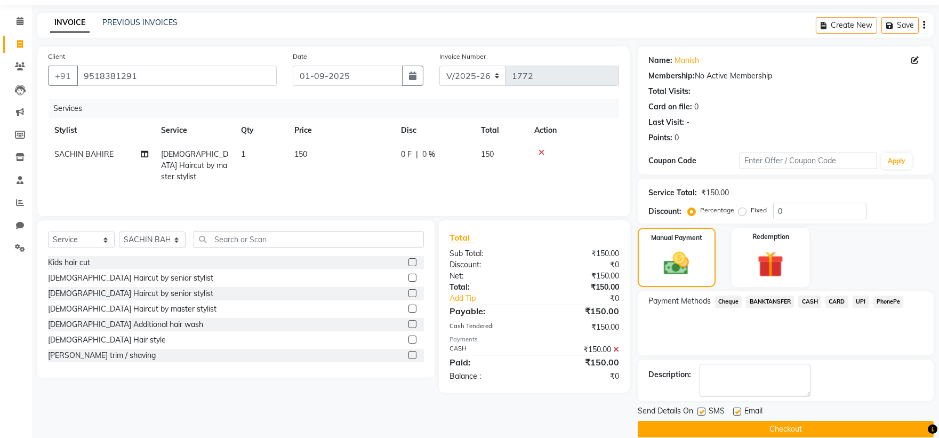
scroll to position [49, 0]
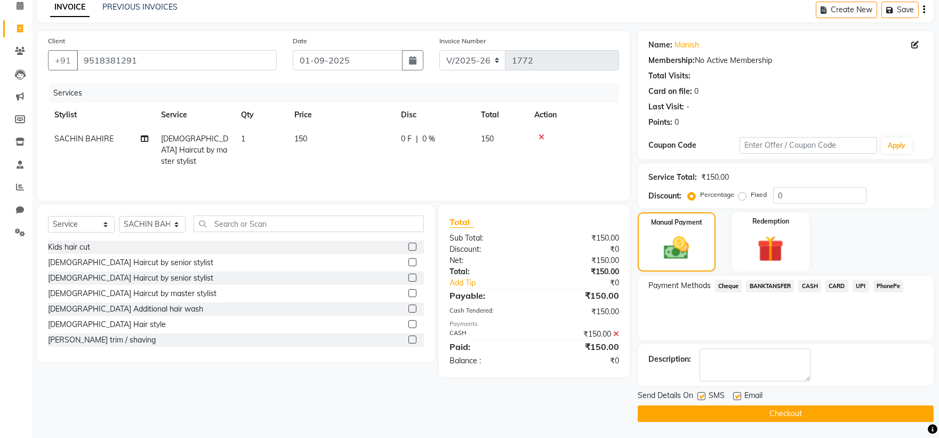
click at [697, 415] on button "Checkout" at bounding box center [786, 413] width 296 height 17
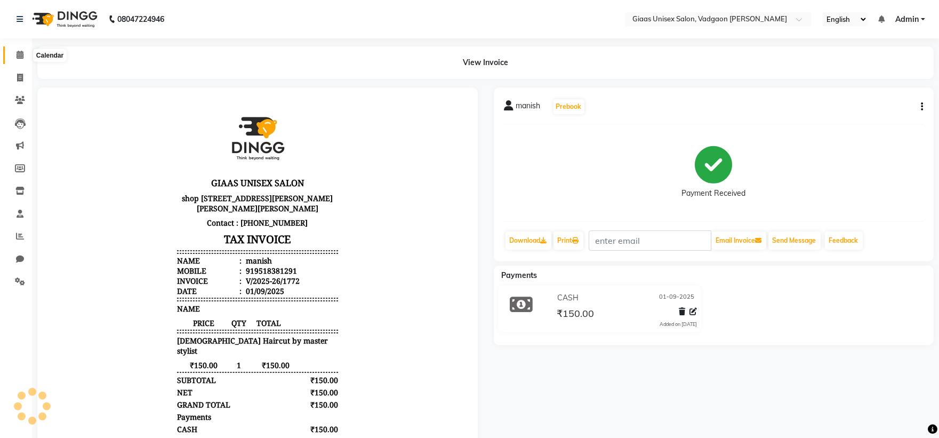
click at [19, 54] on icon at bounding box center [20, 55] width 7 height 8
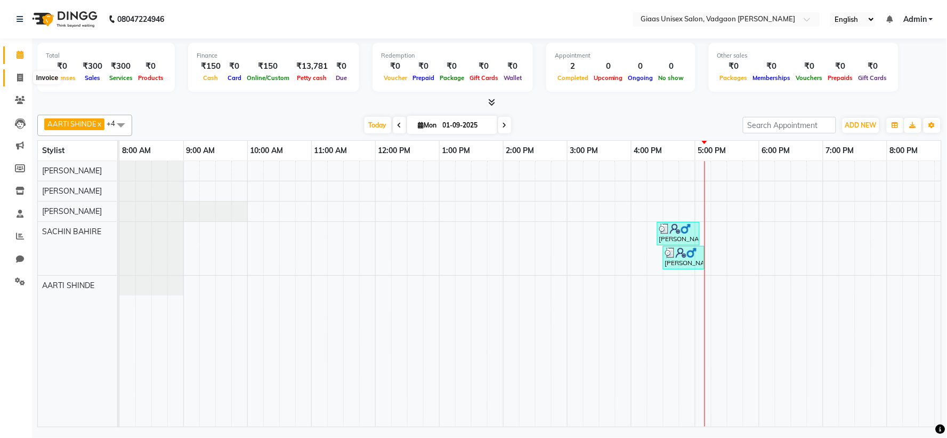
click at [18, 75] on icon at bounding box center [20, 78] width 6 height 8
select select "8007"
select select "service"
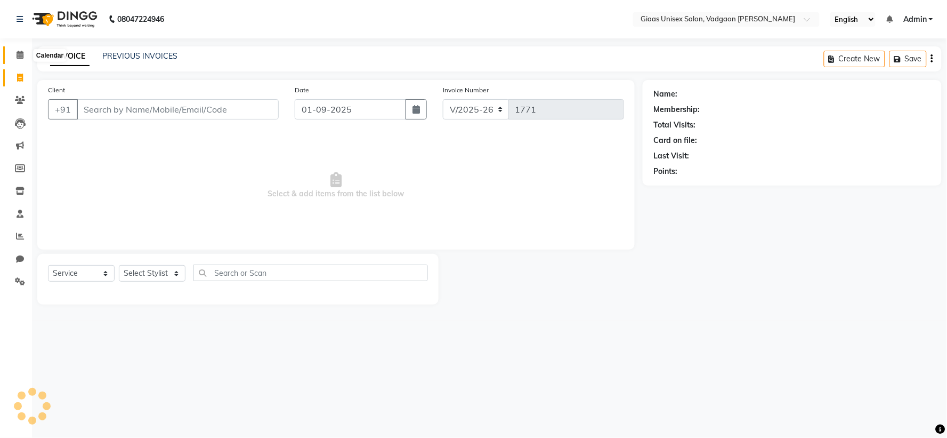
click at [20, 55] on icon at bounding box center [20, 55] width 7 height 8
